Goal: Task Accomplishment & Management: Manage account settings

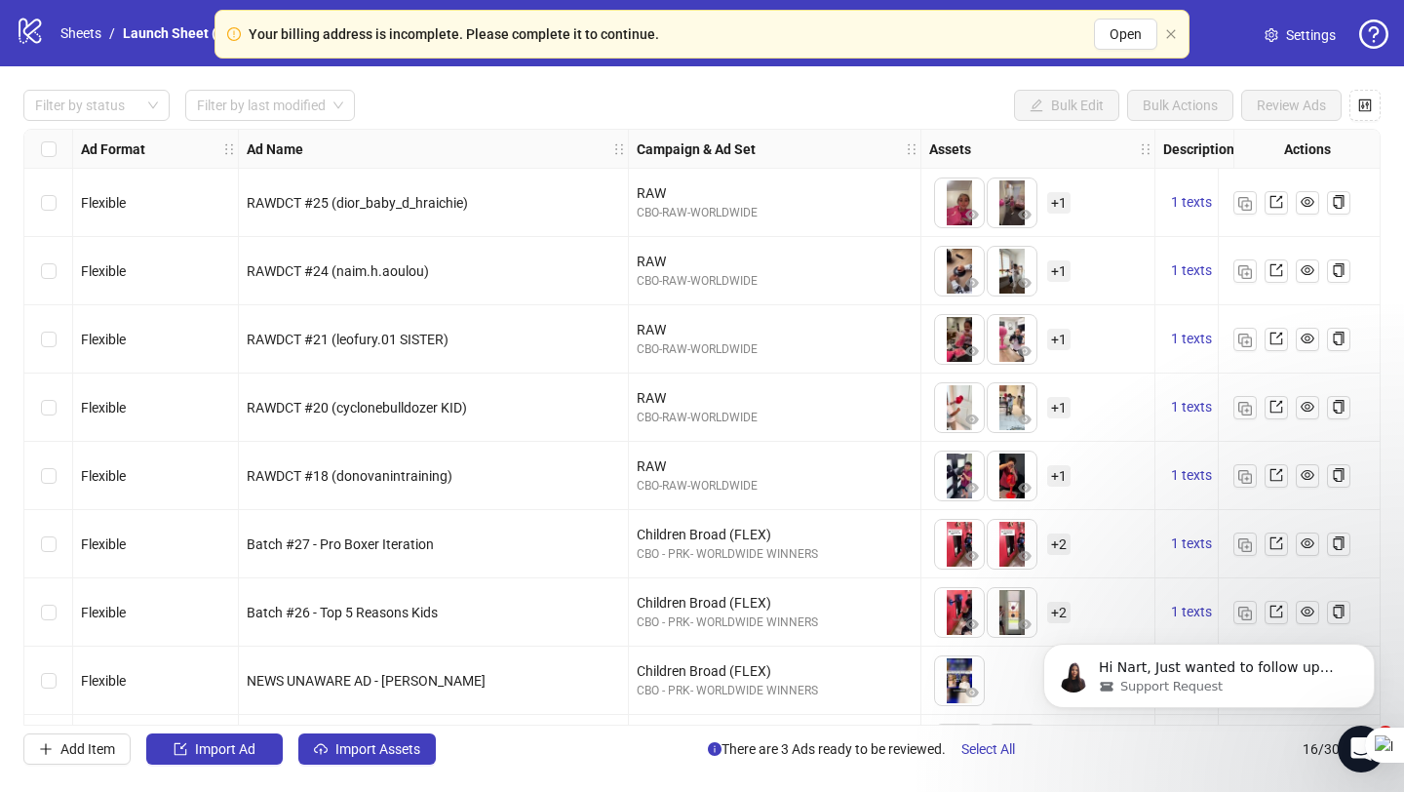
click at [1178, 31] on div "Your billing address is incomplete. Please complete it to continue. Open" at bounding box center [701, 34] width 975 height 49
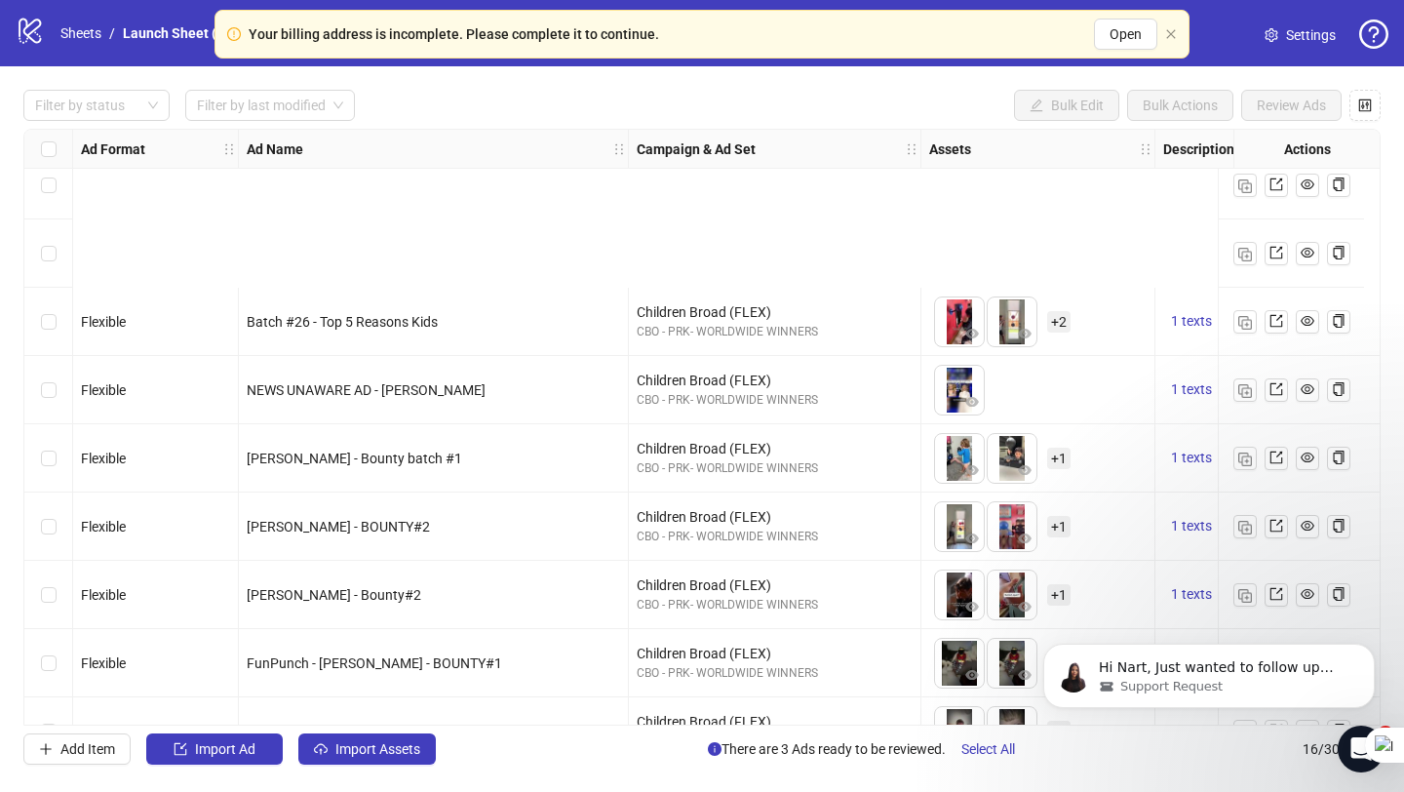
scroll to position [544, 0]
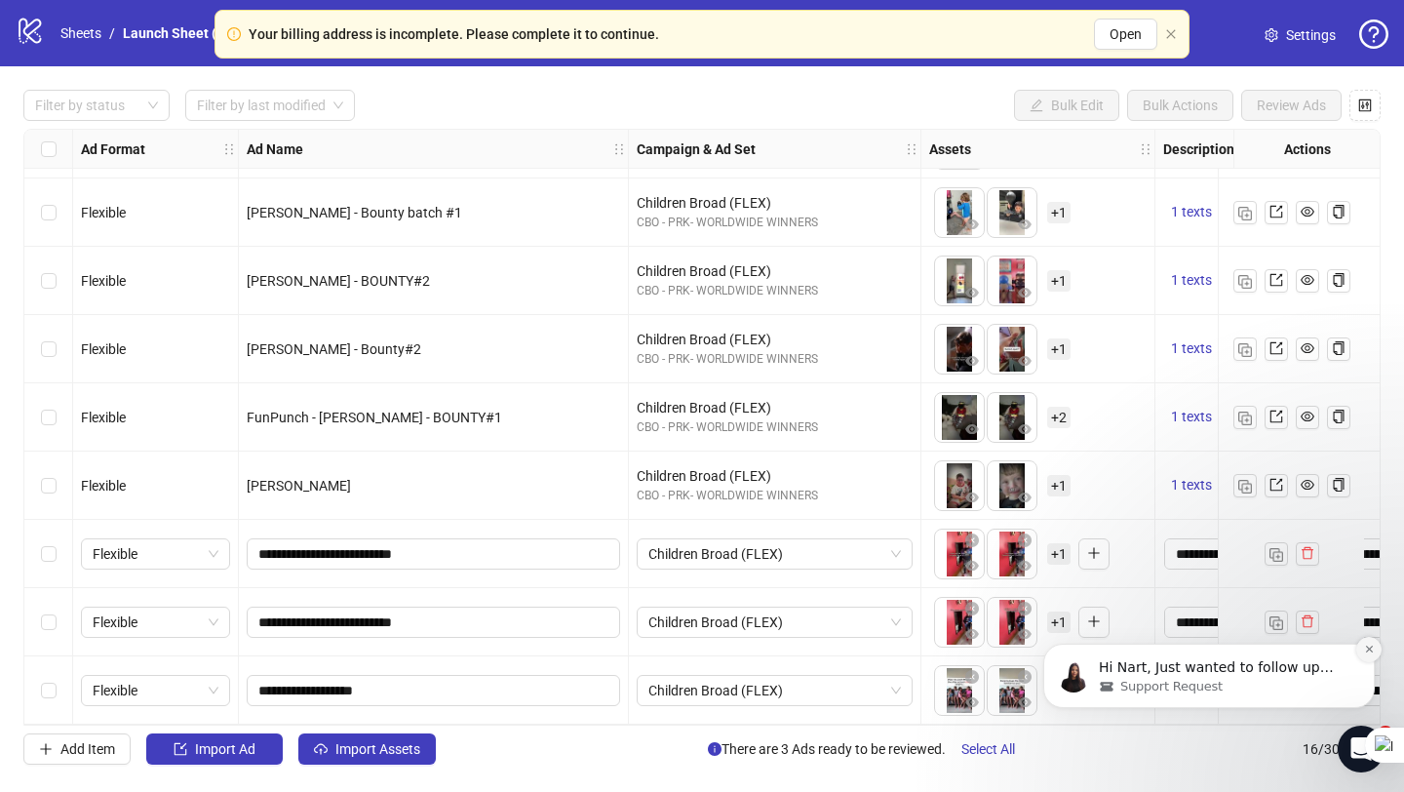
click at [1369, 646] on icon "Dismiss notification" at bounding box center [1369, 648] width 11 height 11
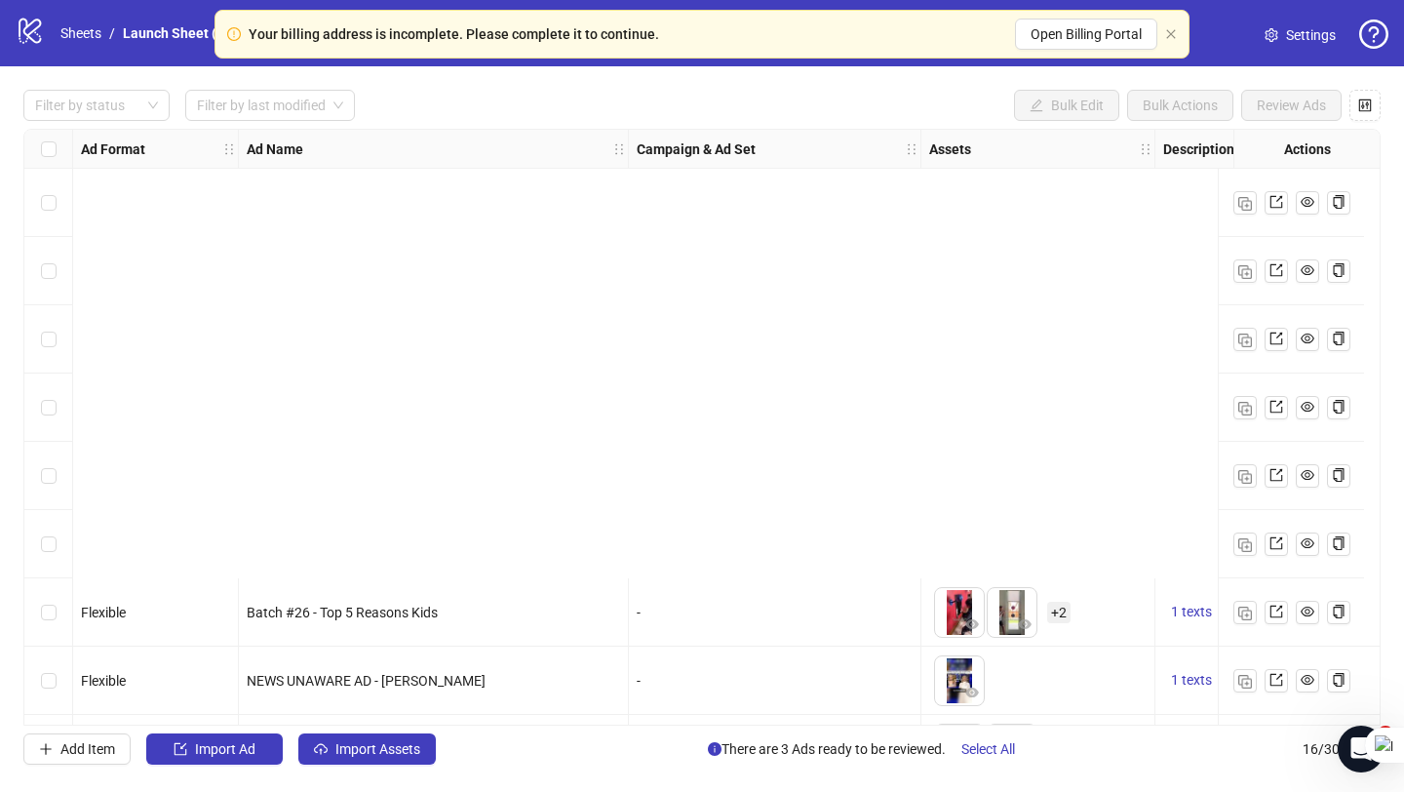
scroll to position [544, 0]
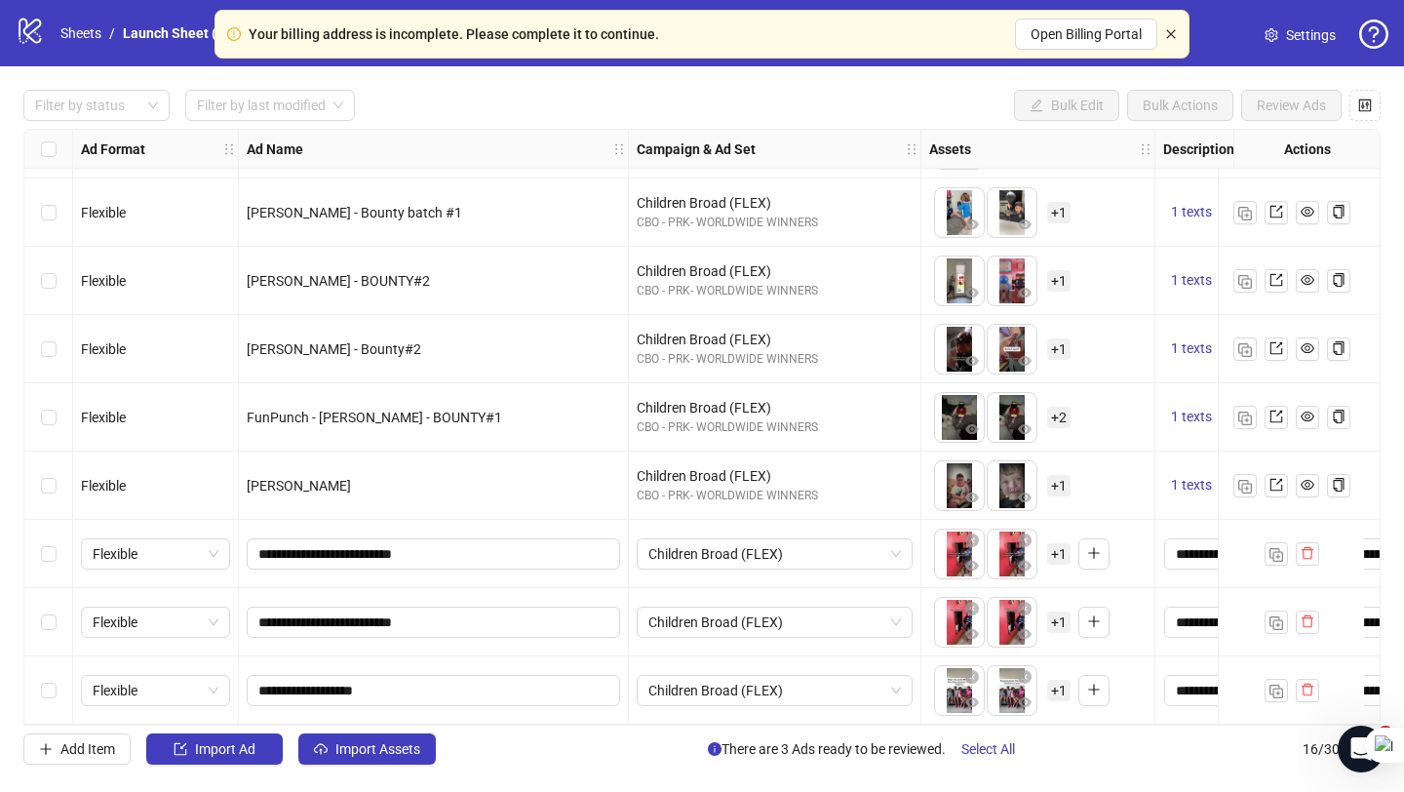
click at [1172, 31] on icon "close" at bounding box center [1171, 34] width 12 height 12
